Goal: Transaction & Acquisition: Purchase product/service

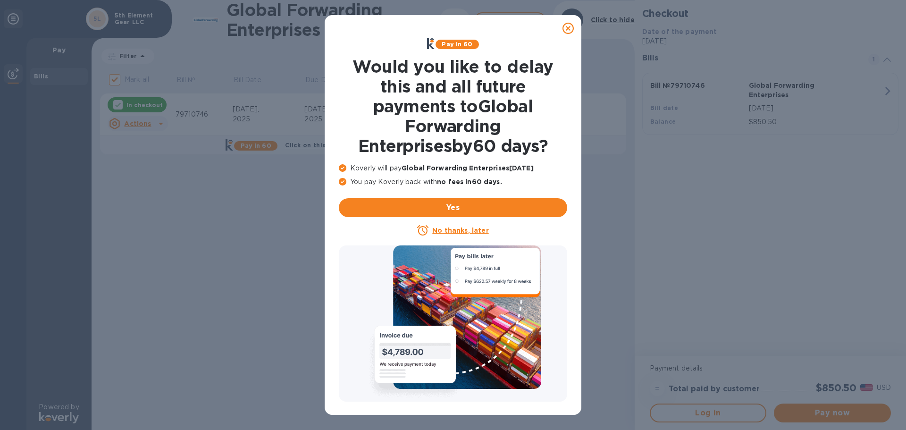
click at [572, 27] on icon at bounding box center [568, 28] width 11 height 11
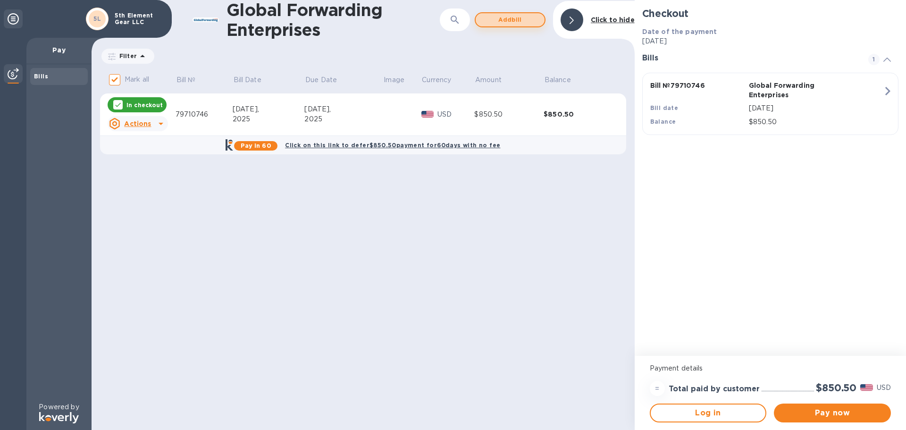
click at [504, 19] on span "Add bill" at bounding box center [510, 19] width 54 height 11
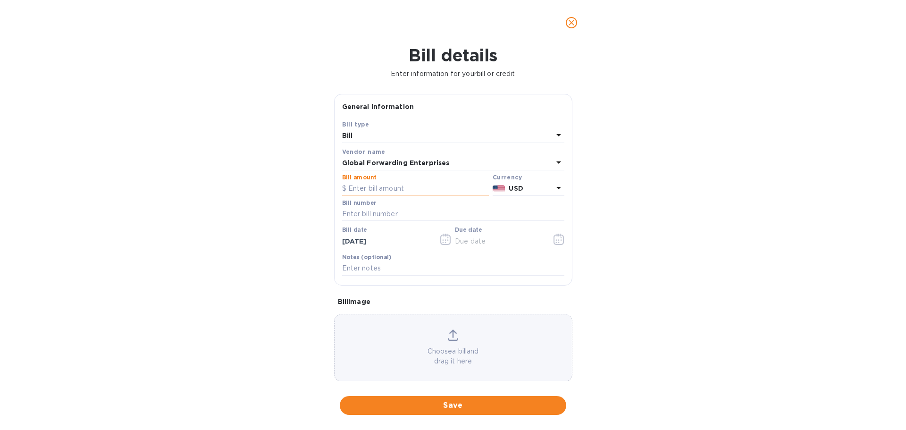
click at [402, 191] on input "text" at bounding box center [415, 189] width 147 height 14
click at [393, 213] on input "text" at bounding box center [453, 214] width 222 height 14
paste input "79710742"
type input "79710742"
click at [388, 189] on input "text" at bounding box center [415, 189] width 147 height 14
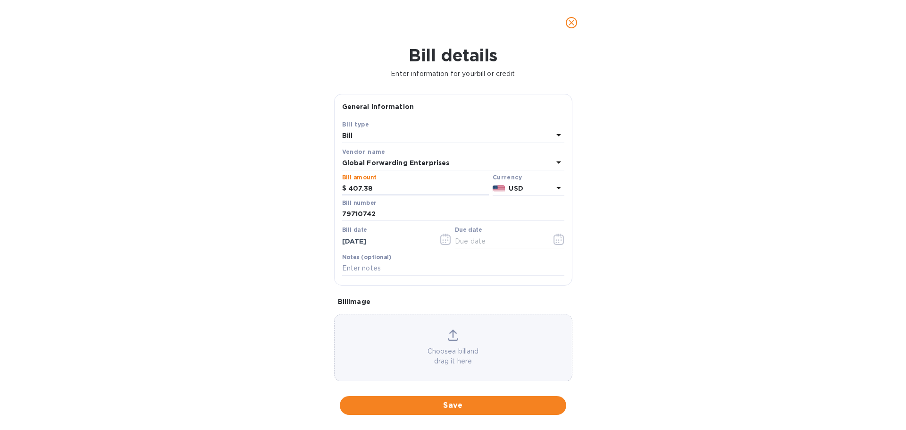
type input "407.38"
click at [533, 238] on input "text" at bounding box center [499, 241] width 89 height 14
click at [554, 238] on icon "button" at bounding box center [559, 239] width 11 height 11
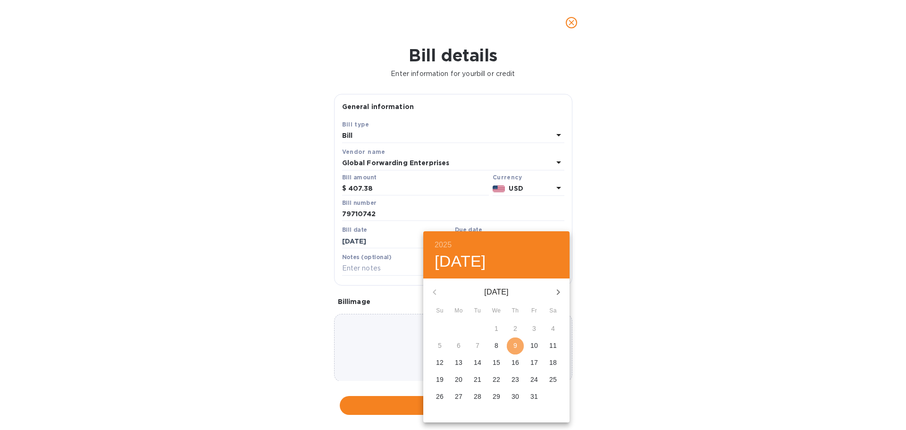
click at [514, 346] on p "9" at bounding box center [516, 345] width 4 height 9
type input "[DATE]"
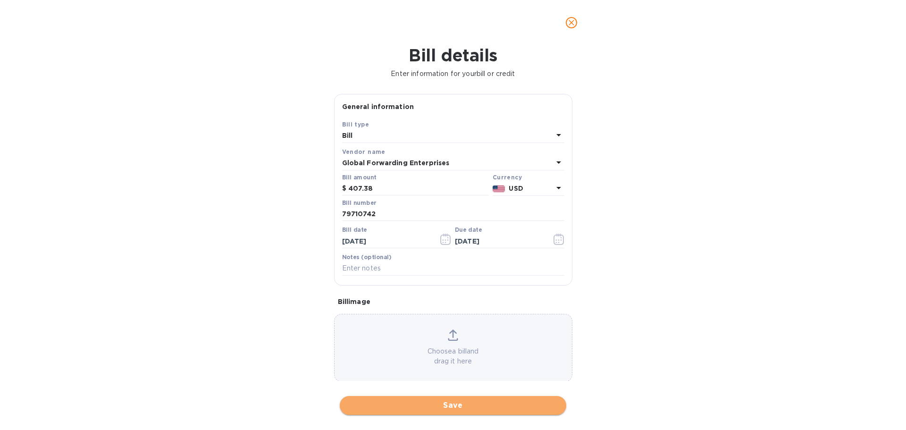
click at [432, 402] on span "Save" at bounding box center [452, 405] width 211 height 11
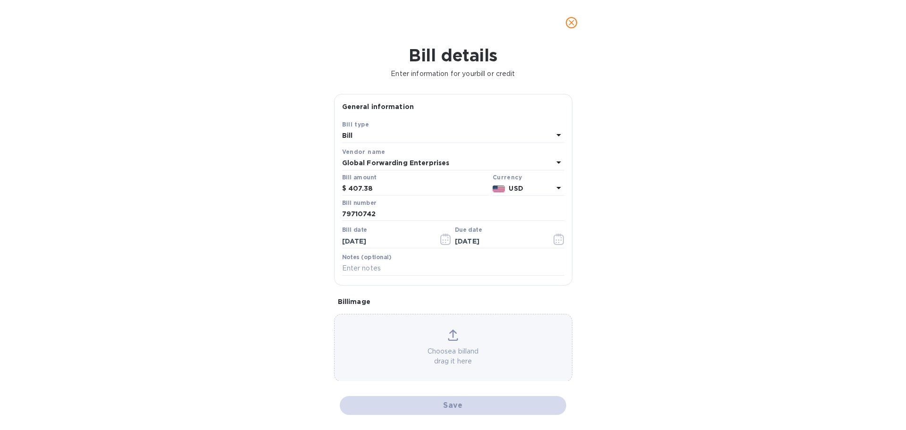
checkbox input "false"
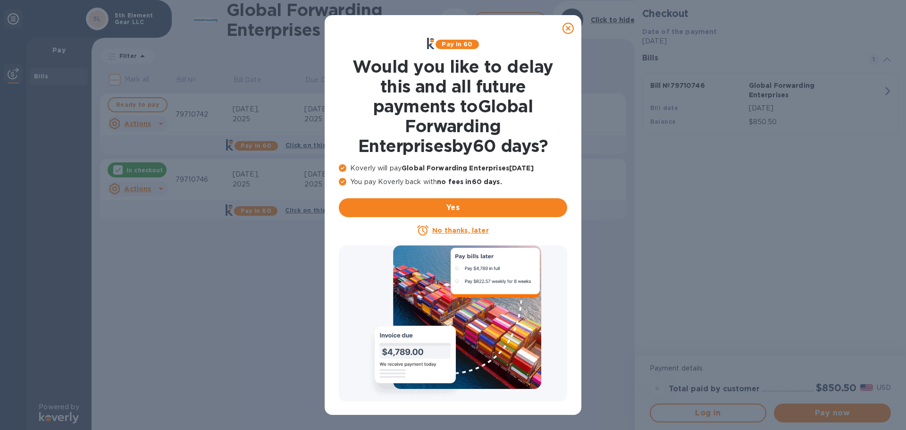
click at [570, 28] on icon at bounding box center [568, 28] width 11 height 11
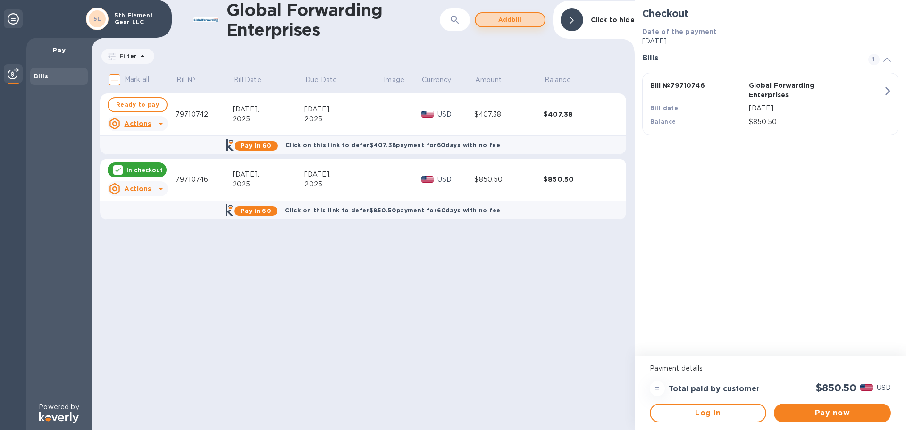
click at [515, 19] on span "Add bill" at bounding box center [510, 19] width 54 height 11
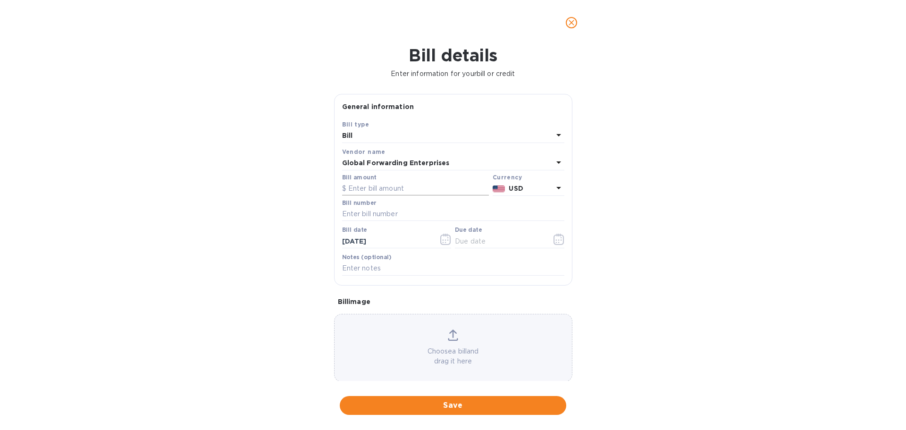
click at [394, 187] on input "text" at bounding box center [415, 189] width 147 height 14
click at [380, 210] on input "text" at bounding box center [453, 214] width 222 height 14
paste input "79687367"
type input "79687367"
click at [383, 190] on input "text" at bounding box center [415, 189] width 147 height 14
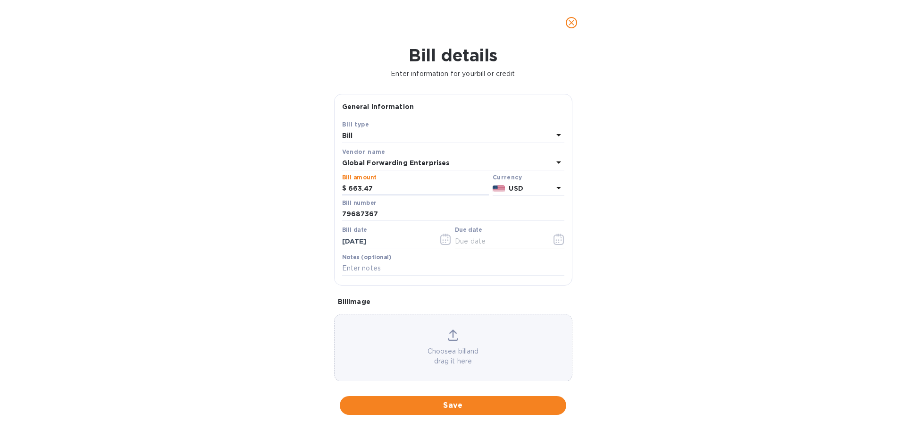
type input "663.47"
click at [558, 240] on icon "button" at bounding box center [558, 239] width 1 height 1
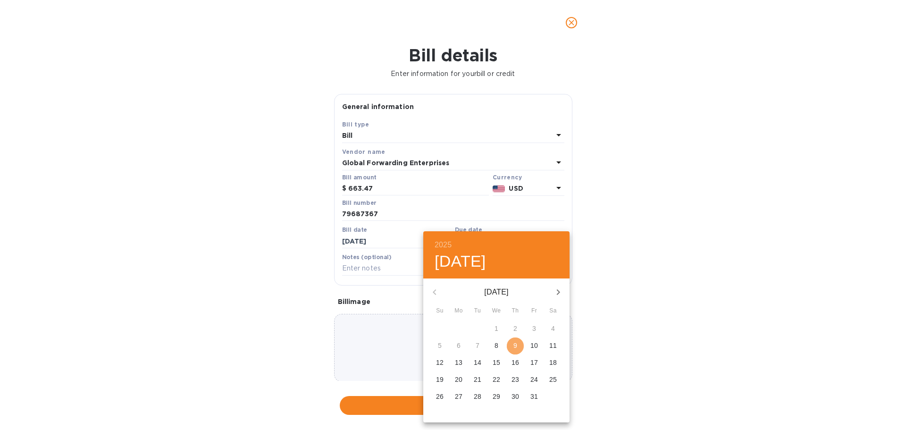
click at [516, 345] on p "9" at bounding box center [516, 345] width 4 height 9
type input "[DATE]"
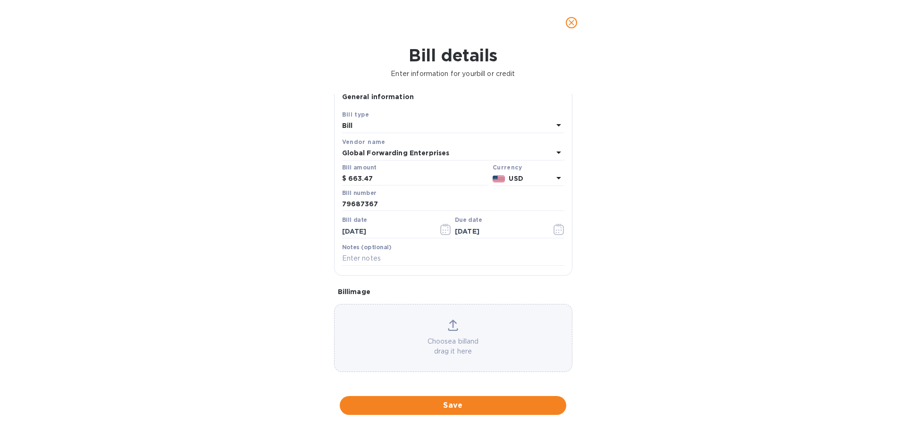
scroll to position [12, 0]
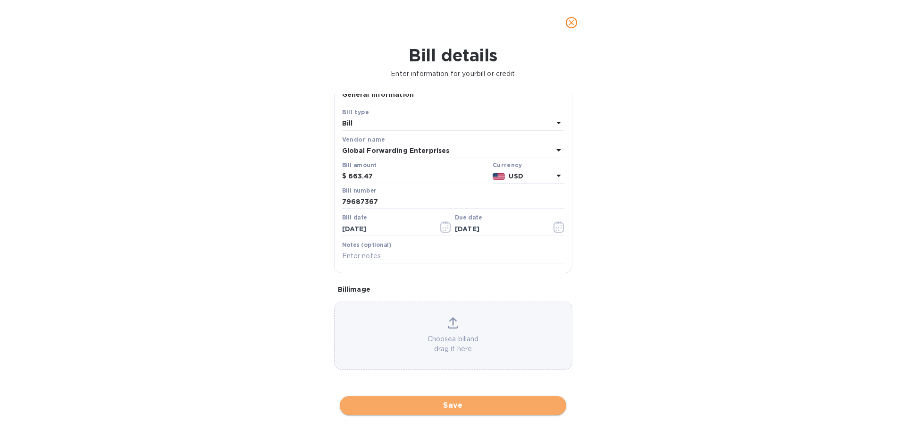
click at [428, 408] on span "Save" at bounding box center [452, 405] width 211 height 11
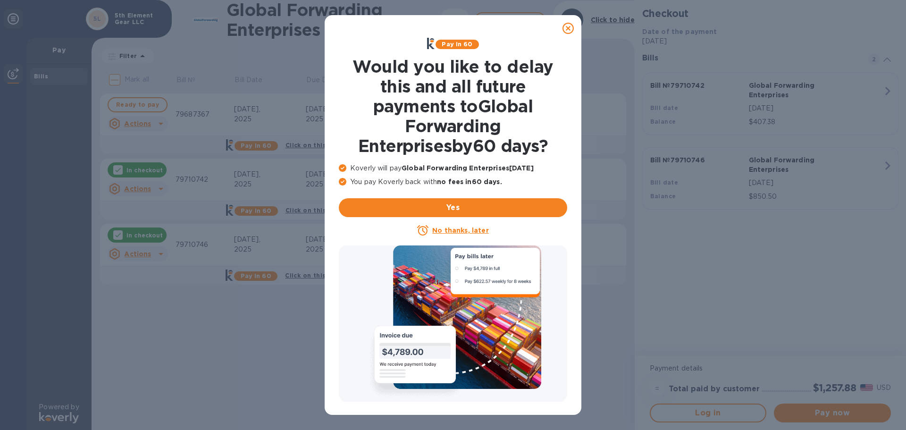
click at [567, 27] on icon at bounding box center [568, 28] width 11 height 11
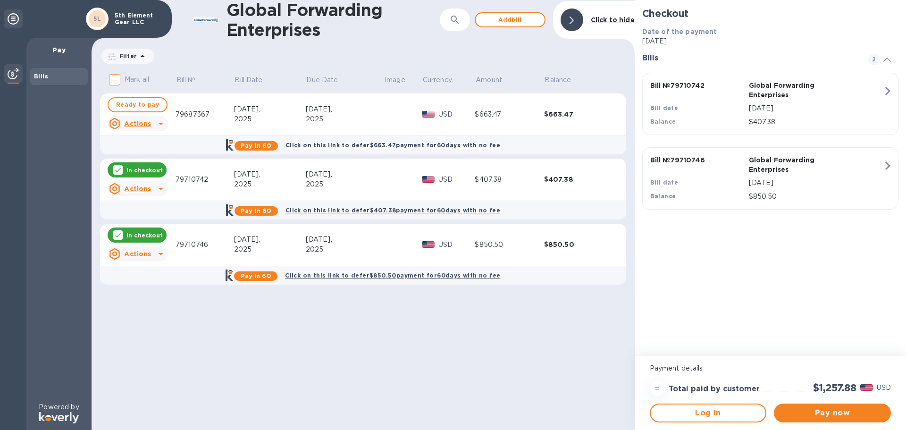
click at [154, 169] on p "In checkout" at bounding box center [144, 170] width 36 height 8
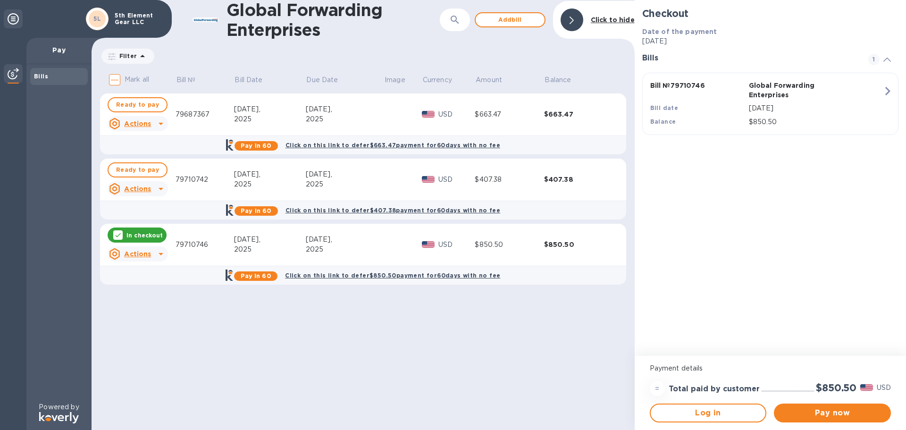
click at [139, 237] on p "In checkout" at bounding box center [144, 235] width 36 height 8
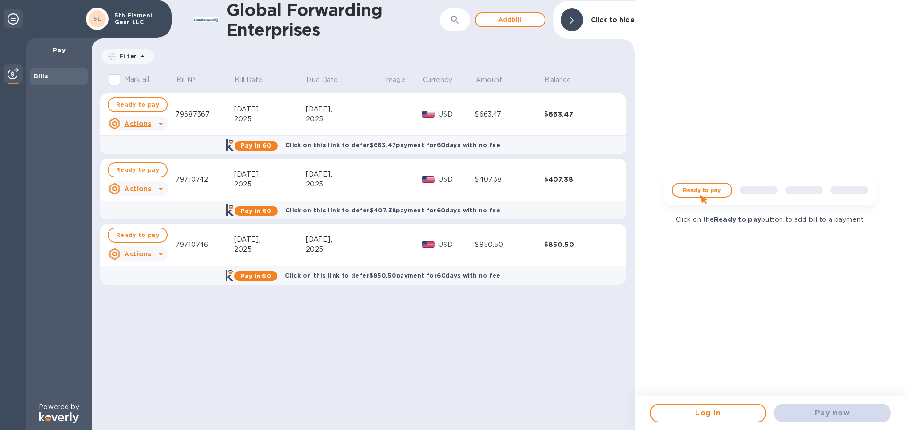
click at [697, 190] on img at bounding box center [770, 193] width 227 height 45
click at [579, 22] on div at bounding box center [572, 19] width 23 height 23
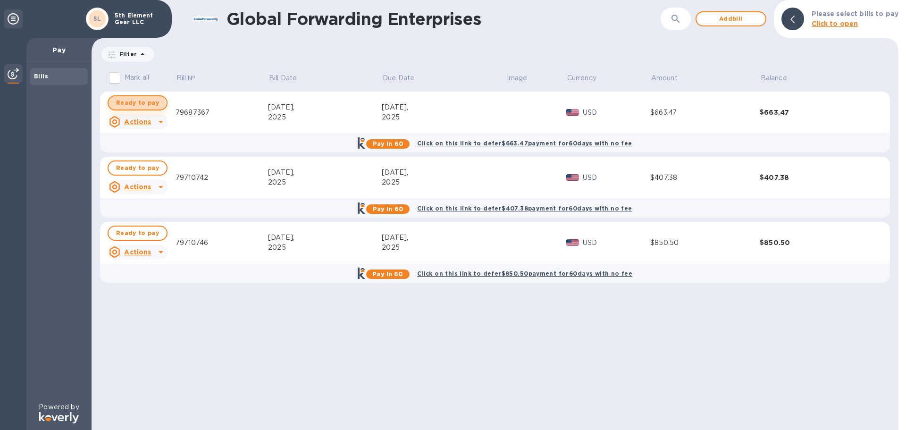
click at [133, 105] on span "Ready to pay" at bounding box center [137, 102] width 43 height 11
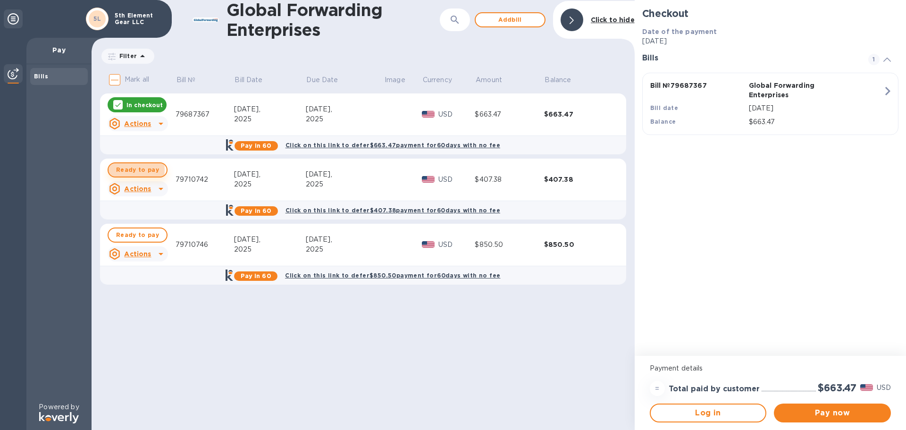
click at [127, 170] on span "Ready to pay" at bounding box center [137, 169] width 43 height 11
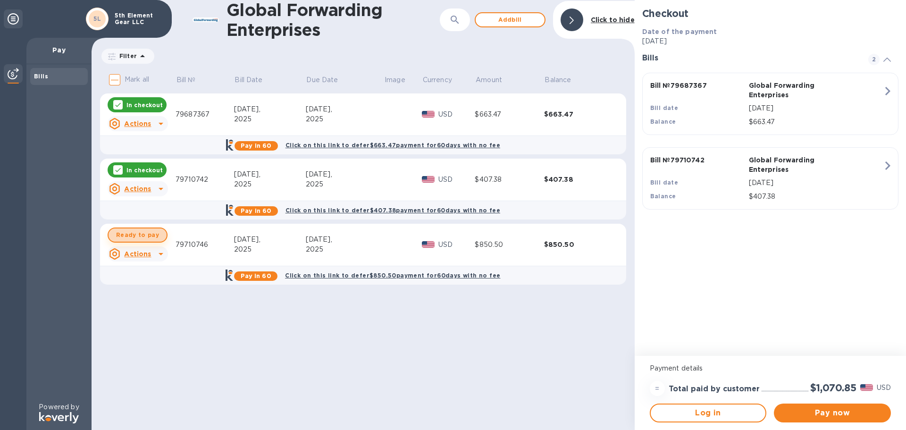
click at [141, 233] on span "Ready to pay" at bounding box center [137, 234] width 43 height 11
checkbox input "true"
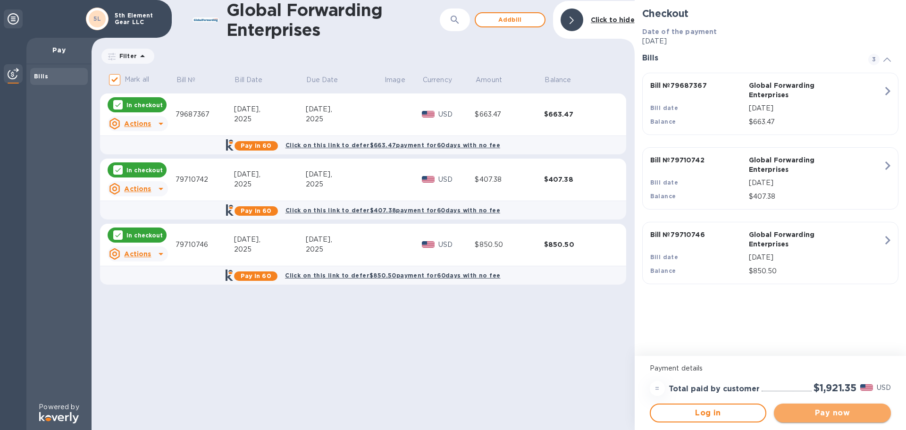
click at [837, 414] on span "Pay now" at bounding box center [833, 412] width 102 height 11
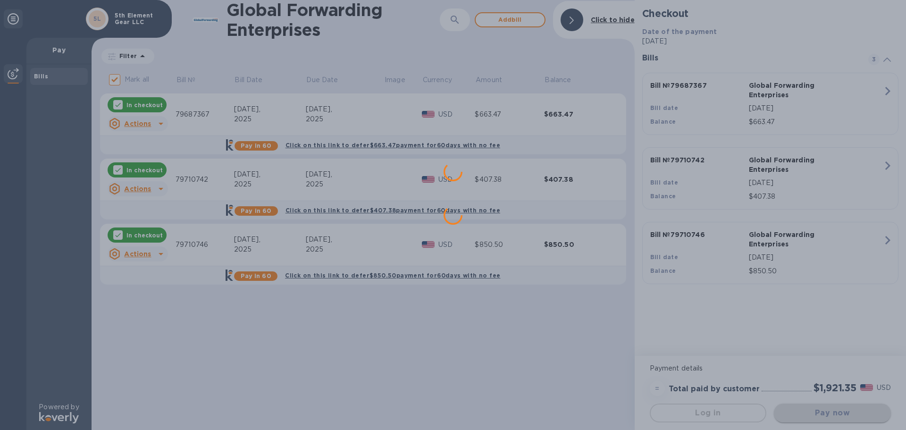
scroll to position [0, 0]
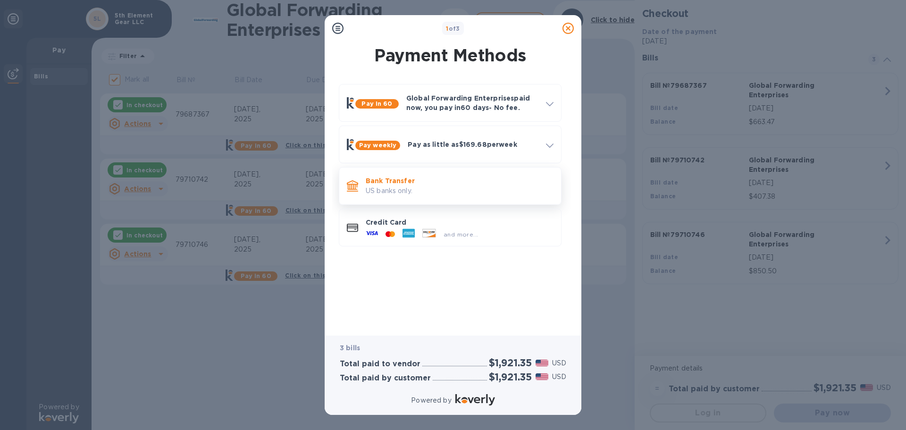
click at [407, 191] on p "US banks only." at bounding box center [460, 191] width 188 height 10
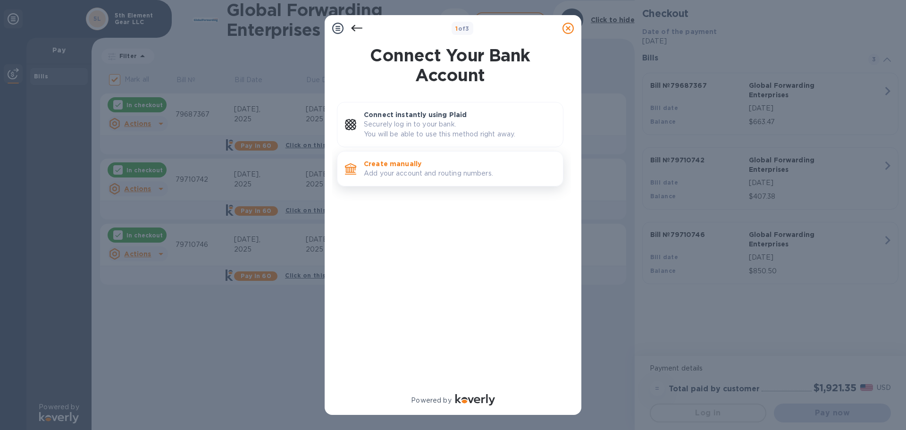
click at [402, 171] on p "Add your account and routing numbers." at bounding box center [460, 174] width 192 height 10
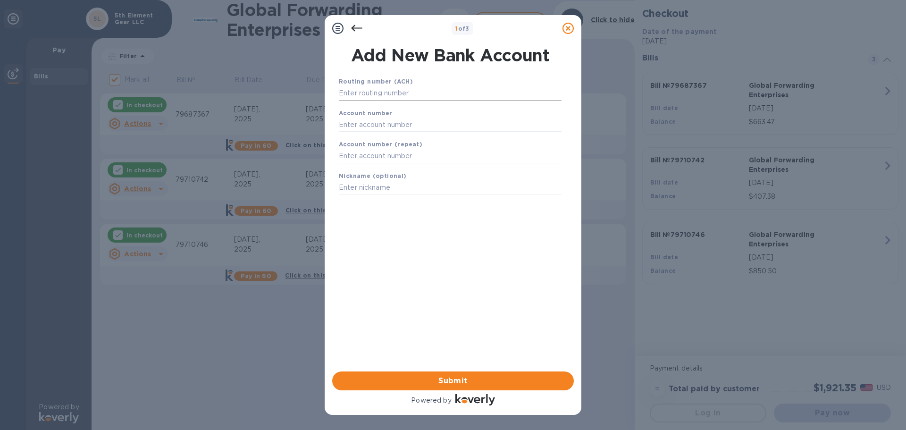
click at [407, 90] on input "text" at bounding box center [450, 93] width 223 height 14
paste input "072000326"
type input "072000326"
click at [423, 136] on input "text" at bounding box center [450, 136] width 223 height 14
paste input "865288895"
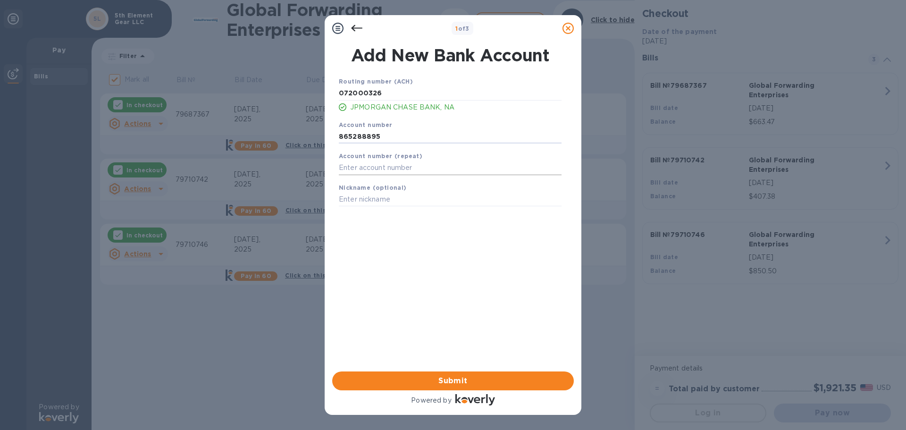
type input "865288895"
click at [403, 169] on input "text" at bounding box center [450, 168] width 223 height 14
paste input "865288895"
type input "865288895"
click at [373, 201] on input "text" at bounding box center [450, 200] width 223 height 14
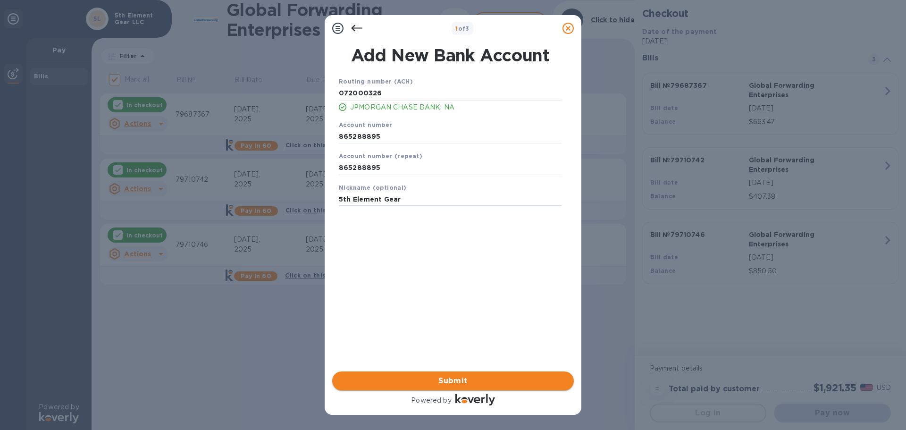
type input "5th Element Gear"
click at [483, 379] on span "Submit" at bounding box center [453, 380] width 227 height 11
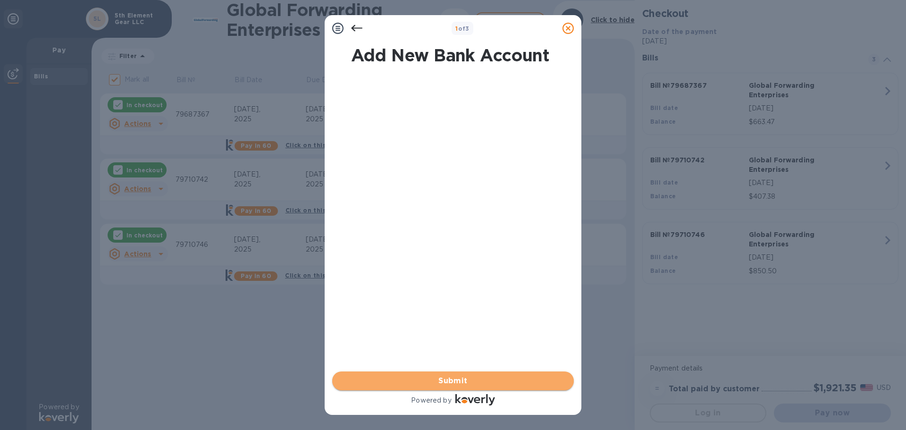
click at [435, 378] on span "Submit" at bounding box center [453, 380] width 227 height 11
